Goal: Task Accomplishment & Management: Use online tool/utility

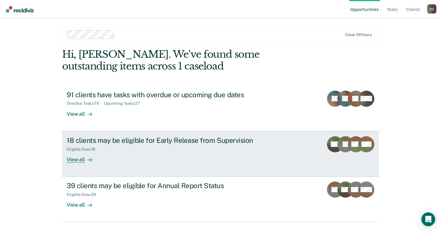
click at [72, 161] on div "View all" at bounding box center [83, 156] width 32 height 11
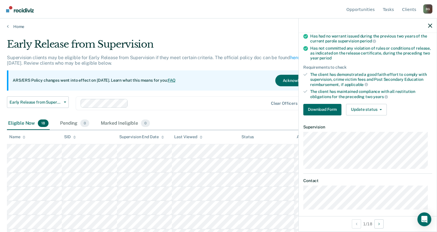
scroll to position [78, 0]
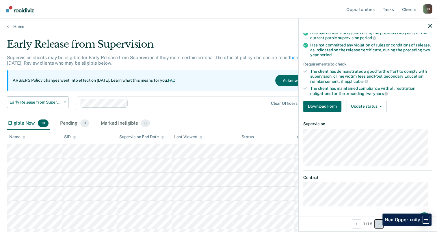
click at [378, 226] on button "Next Opportunity" at bounding box center [378, 223] width 9 height 9
click at [380, 227] on button "Next Opportunity" at bounding box center [378, 223] width 9 height 9
click at [237, 98] on div "Clear officers" at bounding box center [190, 103] width 229 height 14
click at [430, 26] on icon "button" at bounding box center [430, 26] width 4 height 4
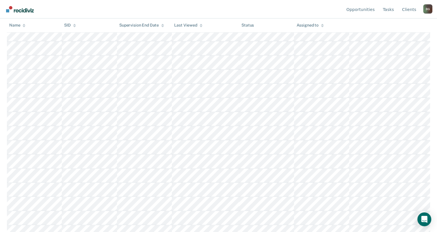
scroll to position [0, 0]
